Goal: Transaction & Acquisition: Obtain resource

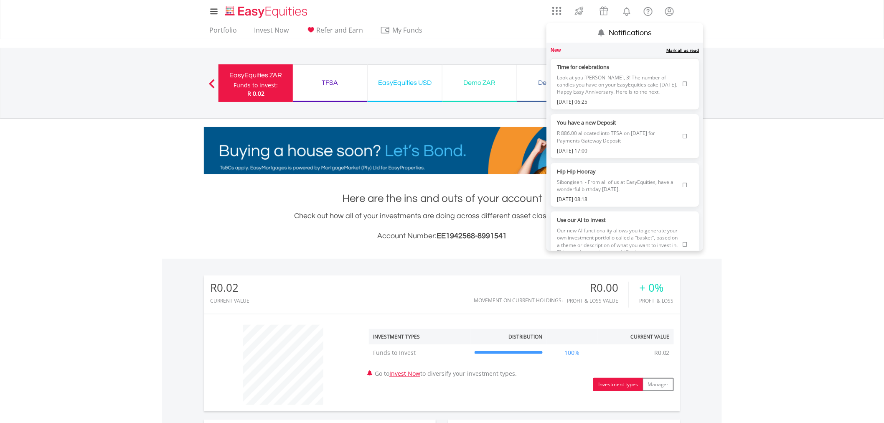
scroll to position [80, 159]
click at [623, 81] on span "Look at you [PERSON_NAME], 3! The number of candles you have on your EasyEquiti…" at bounding box center [618, 84] width 122 height 27
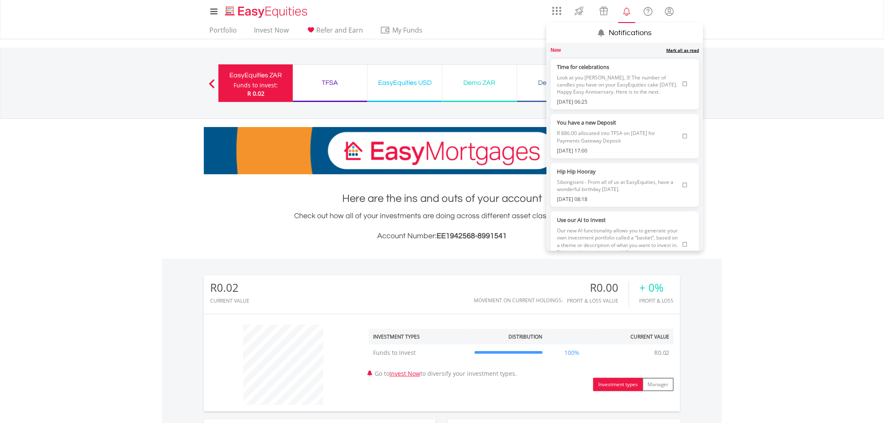
click at [682, 51] on link "Mark all as read" at bounding box center [682, 50] width 33 height 6
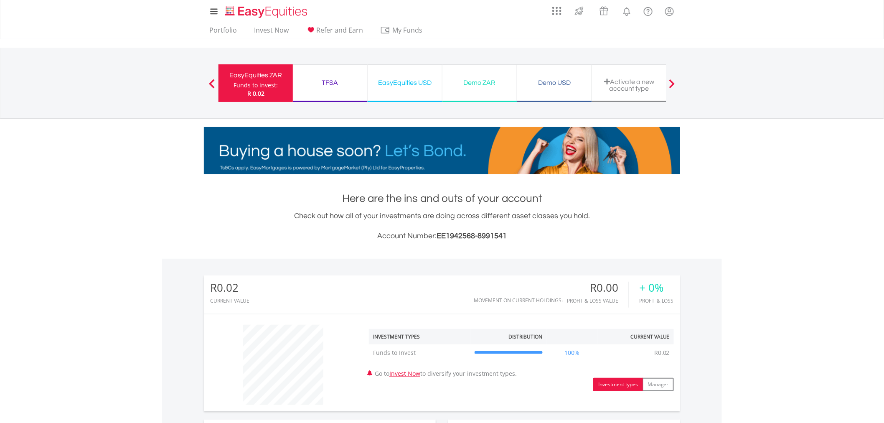
click at [349, 67] on div "TFSA Funds to invest: R 0.02" at bounding box center [330, 83] width 75 height 38
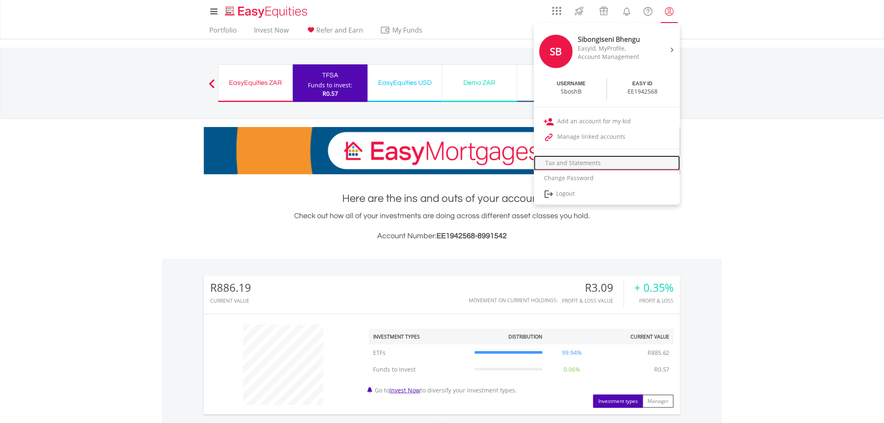
click at [582, 160] on link "Tax and Statements" at bounding box center [607, 162] width 146 height 15
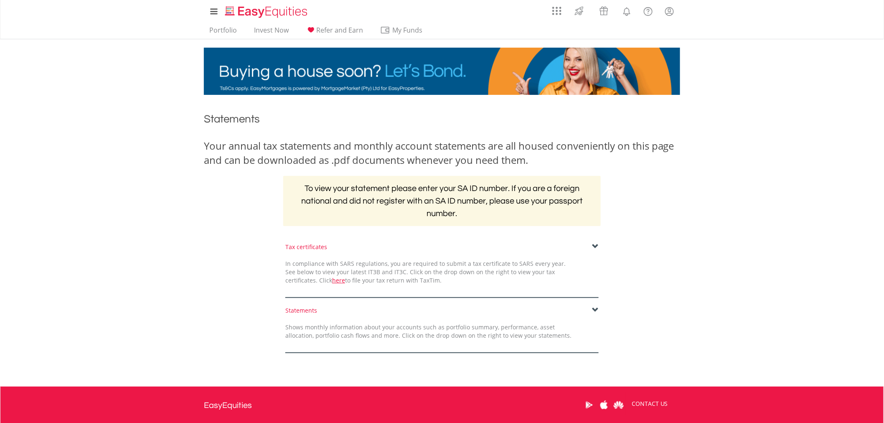
click at [470, 323] on div "Shows monthly information about your accounts such as portfolio summary, perfor…" at bounding box center [428, 331] width 299 height 17
click at [596, 307] on span at bounding box center [595, 310] width 7 height 7
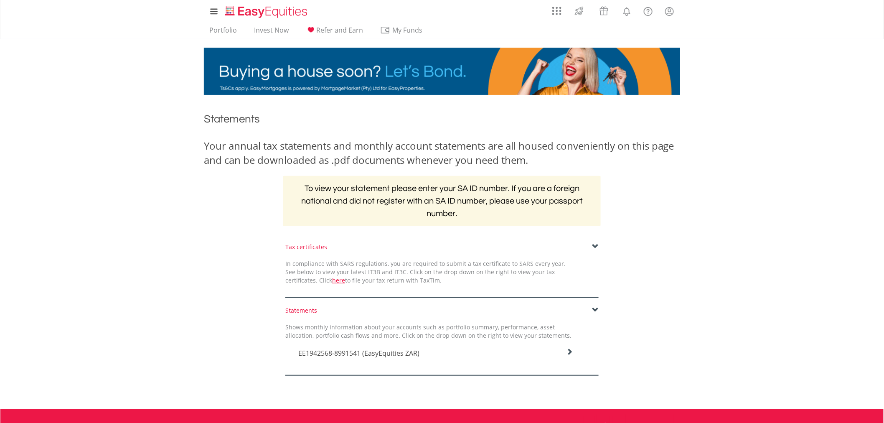
click at [483, 326] on div "Shows monthly information about your accounts such as portfolio summary, perfor…" at bounding box center [428, 331] width 299 height 17
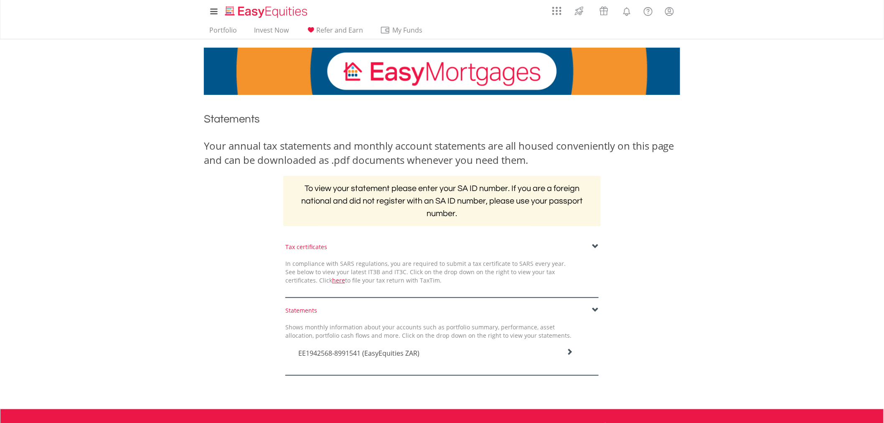
click at [563, 351] on h4 "EE1942568-8991541 (EasyEquities ZAR)" at bounding box center [435, 353] width 275 height 10
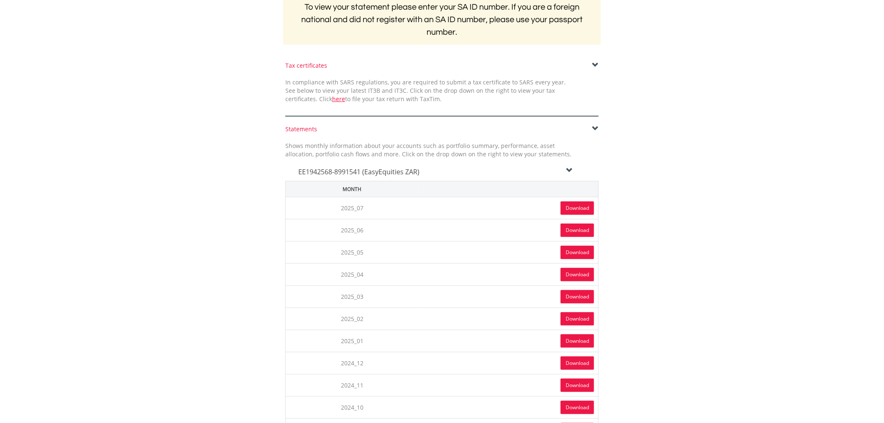
scroll to position [179, 0]
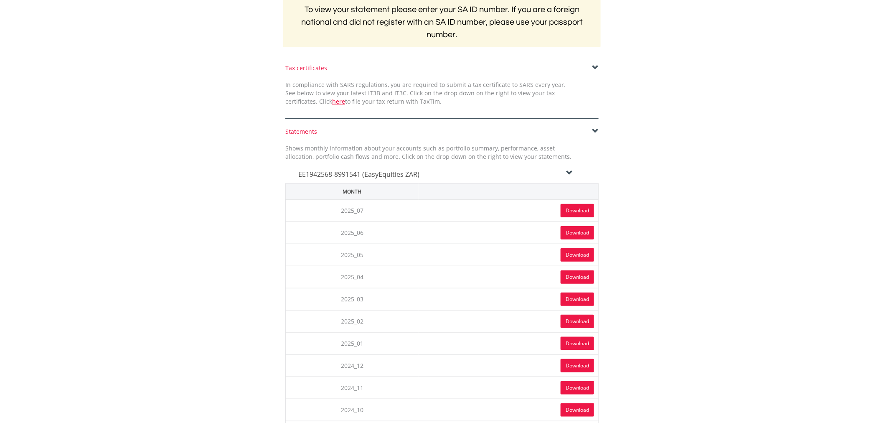
click at [596, 64] on span at bounding box center [595, 67] width 7 height 7
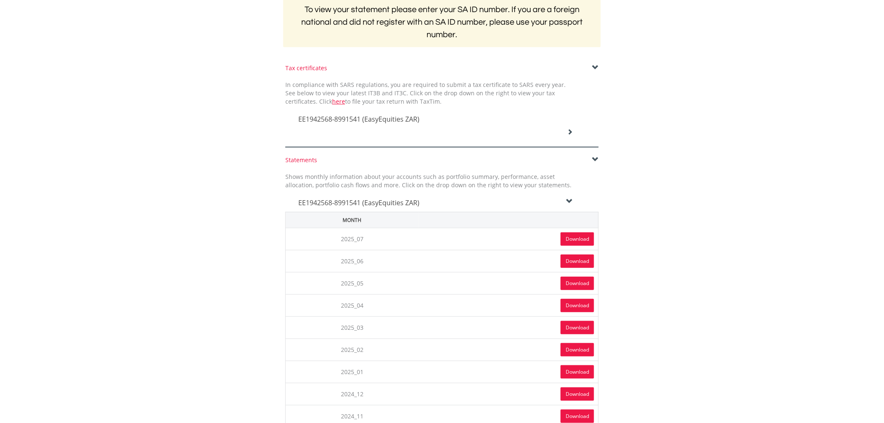
click at [570, 129] on icon at bounding box center [570, 132] width 6 height 6
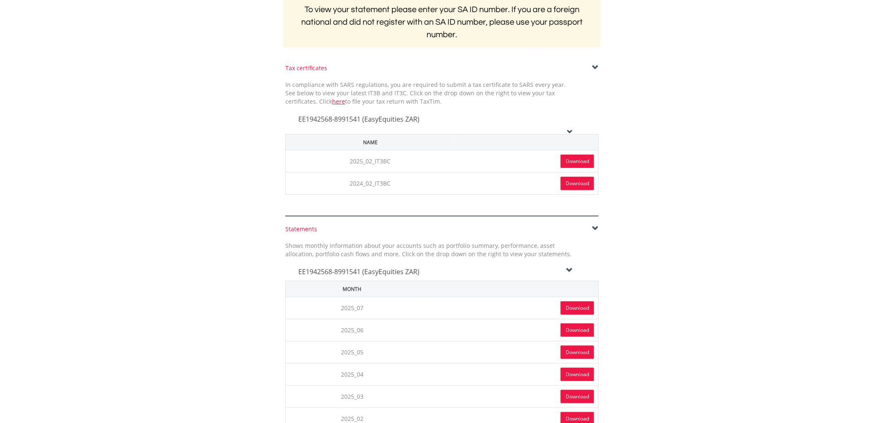
click at [577, 155] on link "Download" at bounding box center [577, 161] width 33 height 13
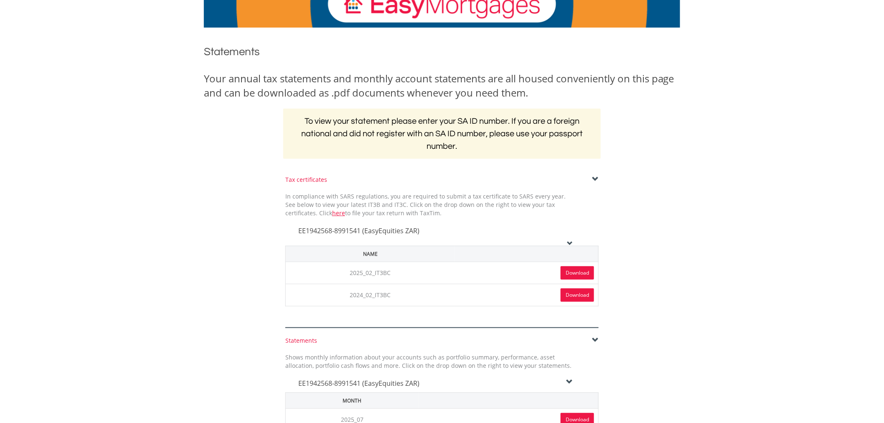
scroll to position [0, 0]
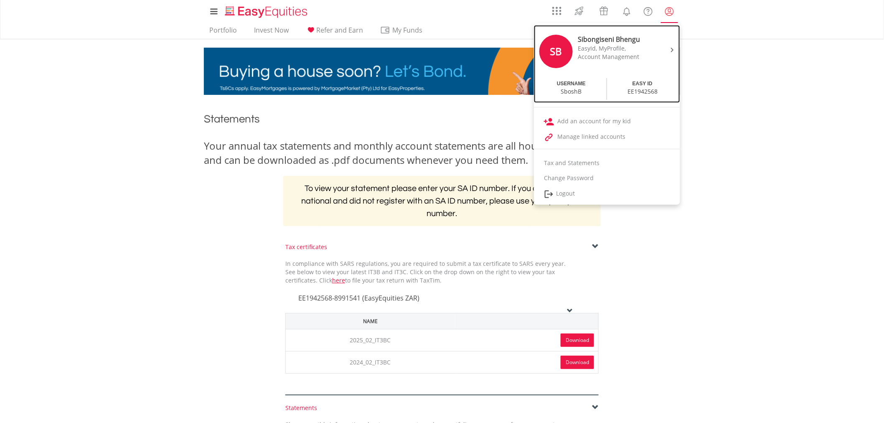
click at [648, 55] on div "Sibongiseni Bhengu EasyId, MyProfile, Account Management" at bounding box center [612, 48] width 83 height 26
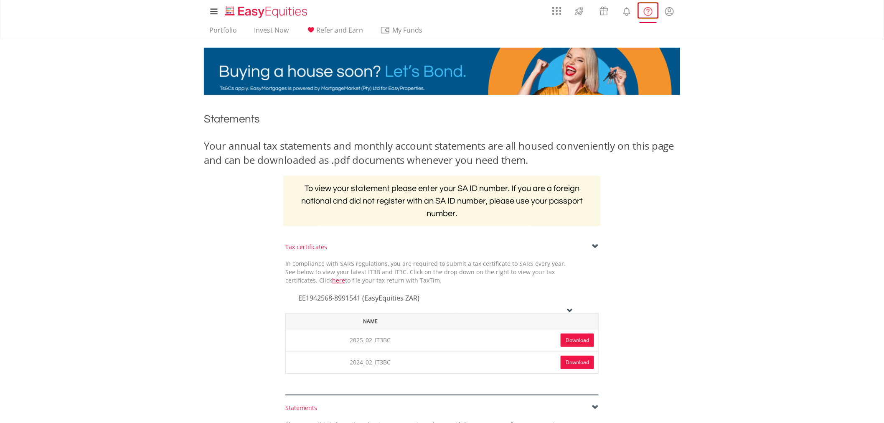
click at [650, 13] on lord-icon "FAQ's and Support" at bounding box center [648, 11] width 10 height 10
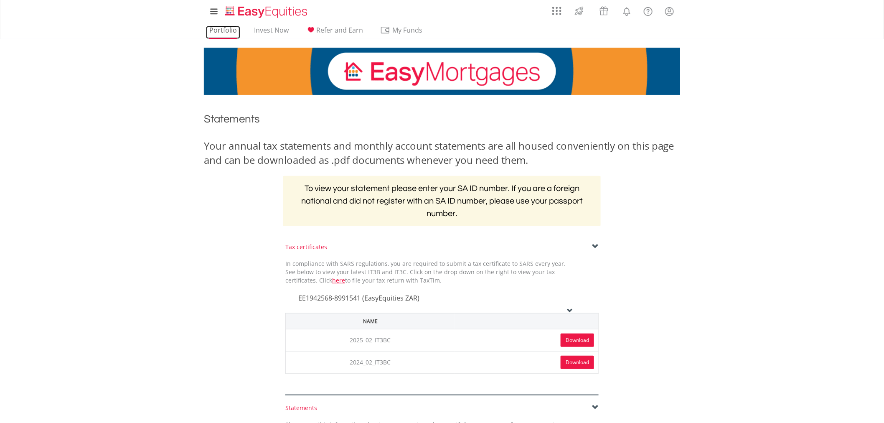
click at [225, 28] on link "Portfolio" at bounding box center [223, 32] width 34 height 13
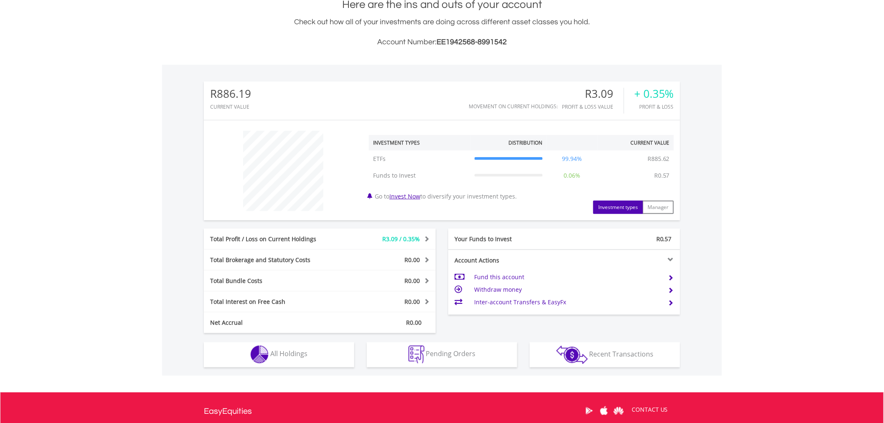
scroll to position [198, 0]
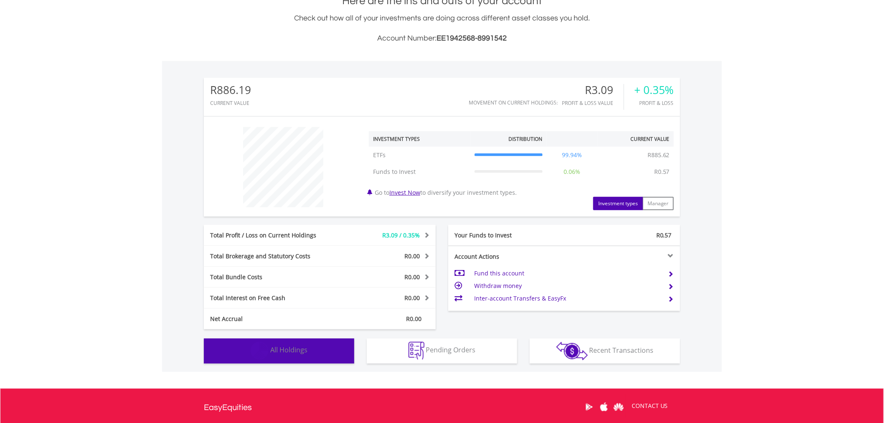
click at [323, 352] on button "Holdings All Holdings" at bounding box center [279, 350] width 150 height 25
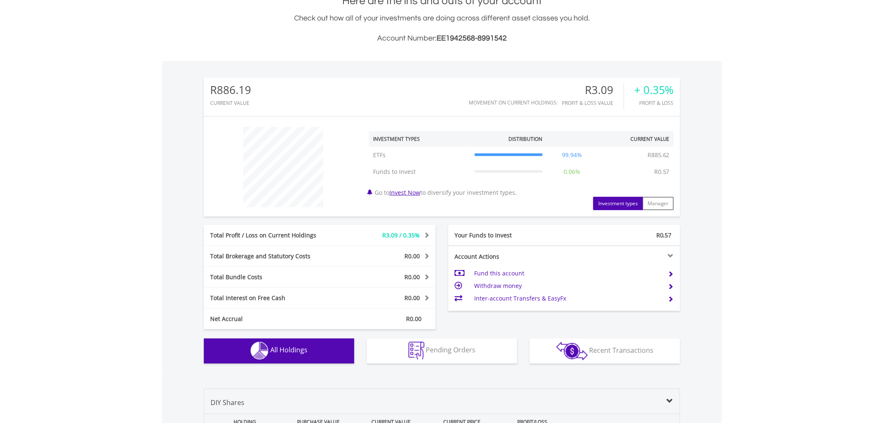
scroll to position [585, 0]
